Goal: Task Accomplishment & Management: Manage account settings

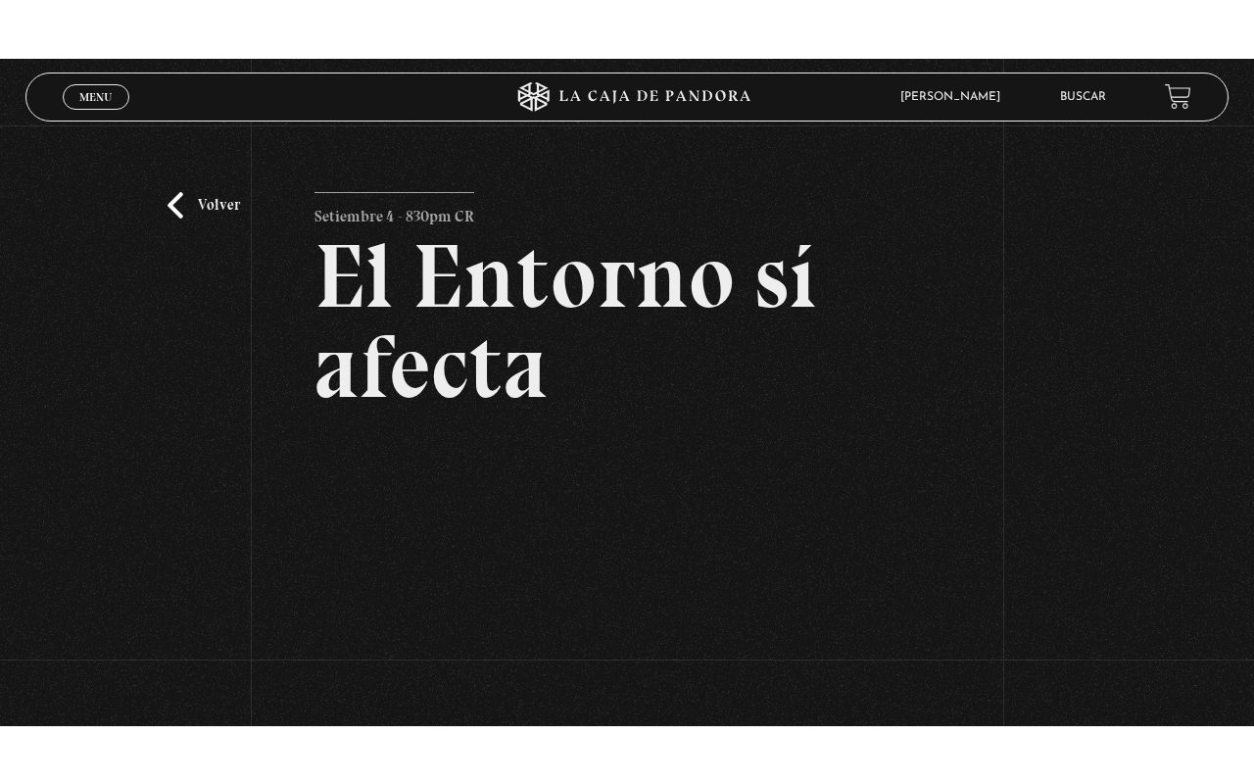
scroll to position [282, 0]
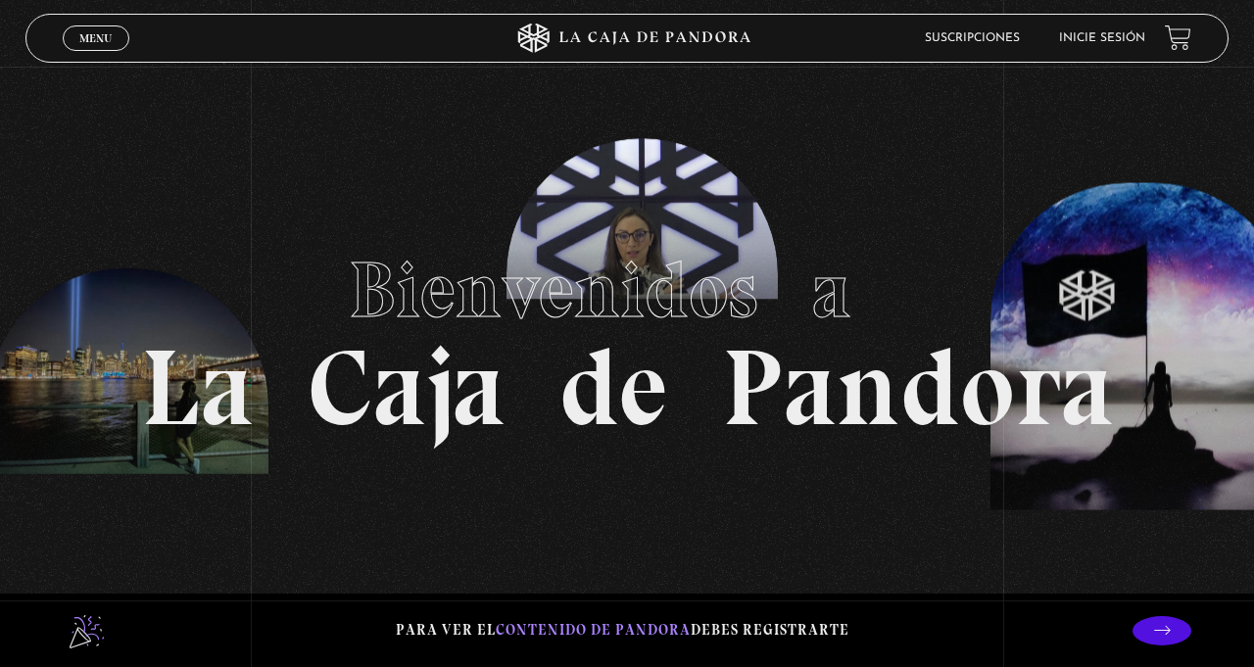
click at [1097, 37] on link "Inicie sesión" at bounding box center [1102, 38] width 86 height 12
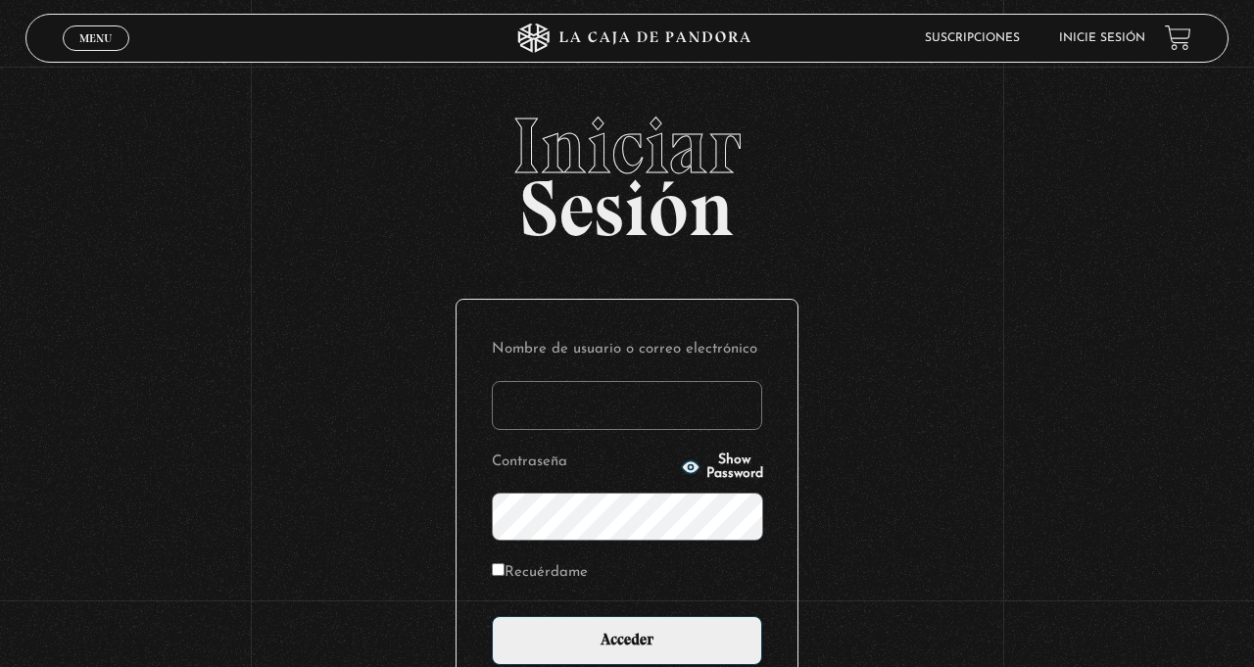
click at [599, 414] on input "Nombre de usuario o correo electrónico" at bounding box center [627, 405] width 270 height 49
type input "murbina02"
click at [492, 616] on input "Acceder" at bounding box center [627, 640] width 270 height 49
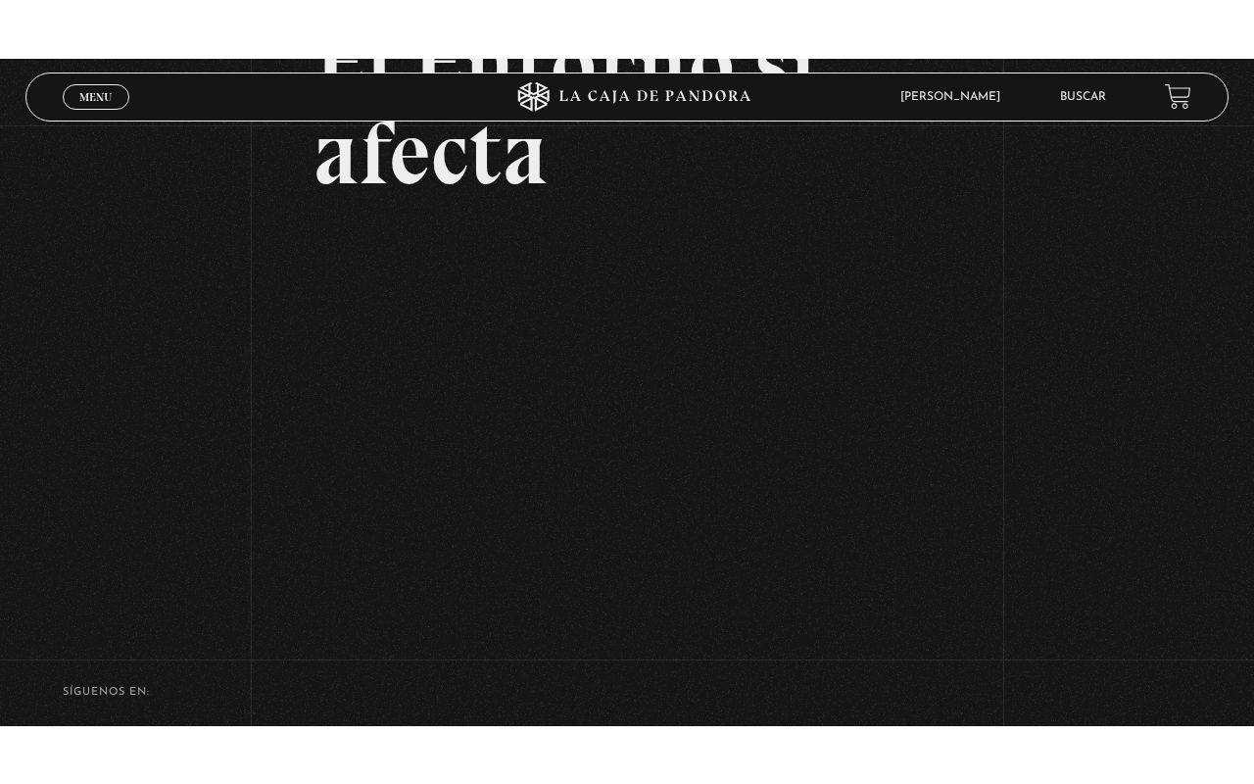
scroll to position [221, 0]
